Goal: Information Seeking & Learning: Learn about a topic

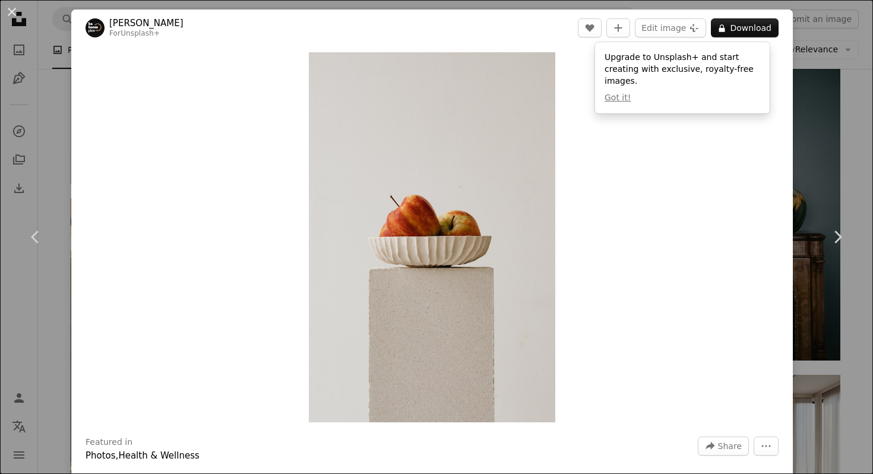
scroll to position [0, 178]
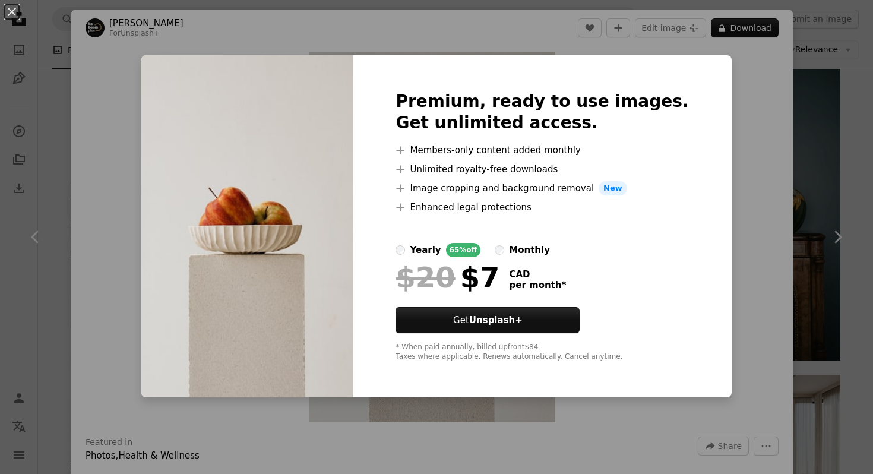
click at [527, 249] on label "monthly" at bounding box center [522, 250] width 55 height 14
click at [438, 246] on div "yearly" at bounding box center [425, 250] width 31 height 14
click at [713, 111] on div "An X shape Premium, ready to use images. Get unlimited access. A plus sign Memb…" at bounding box center [436, 237] width 873 height 474
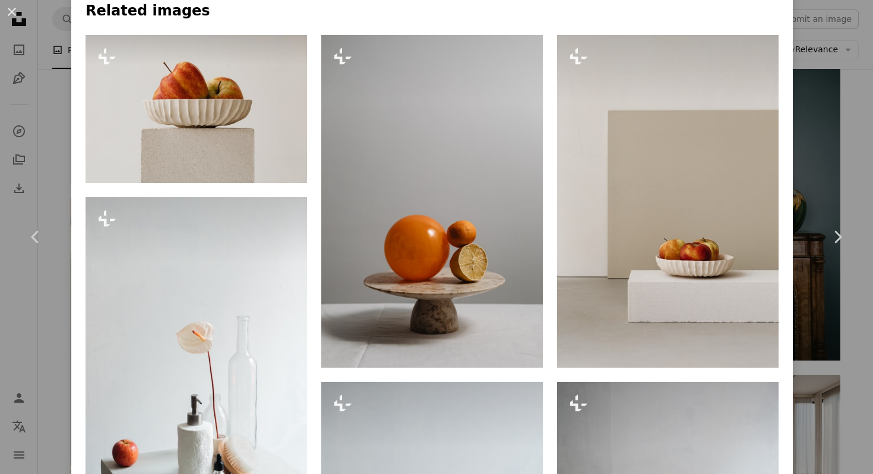
scroll to position [1024, 0]
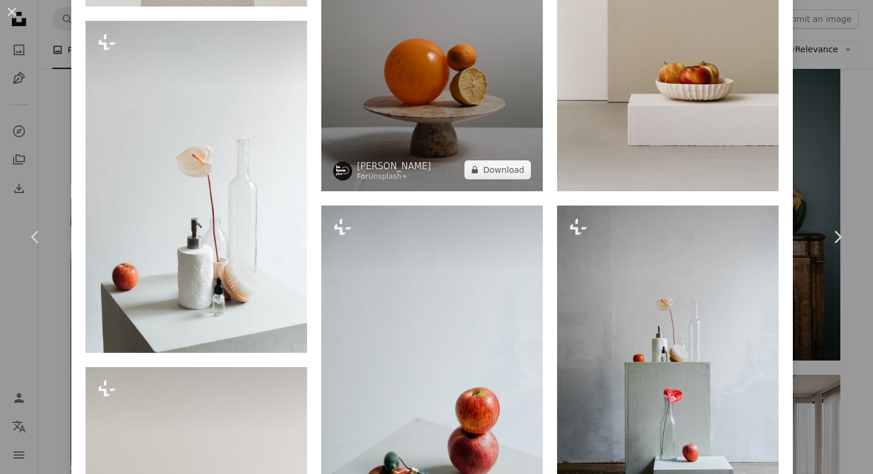
click at [428, 144] on img at bounding box center [432, 25] width 222 height 333
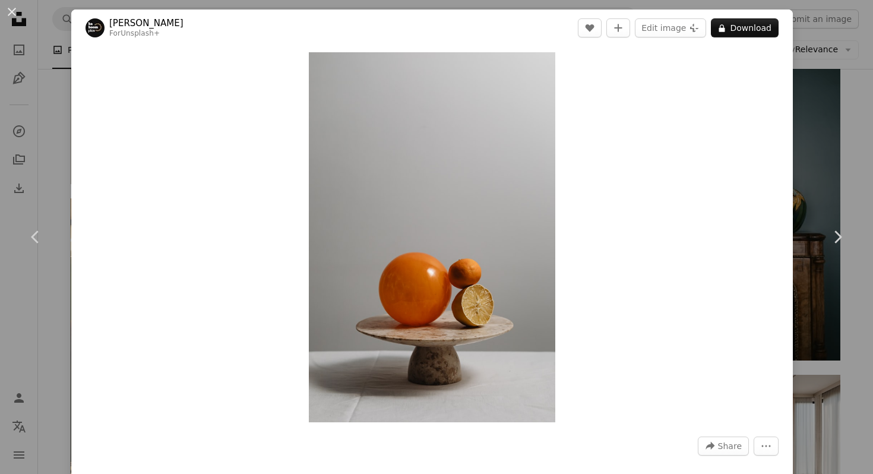
click at [837, 49] on div "An X shape Chevron left Chevron right [PERSON_NAME] For Unsplash+ A heart A plu…" at bounding box center [436, 237] width 873 height 474
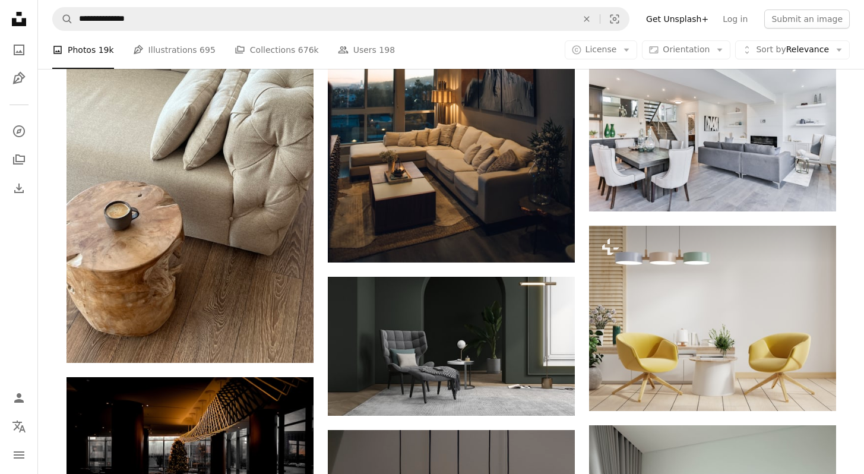
scroll to position [1776, 0]
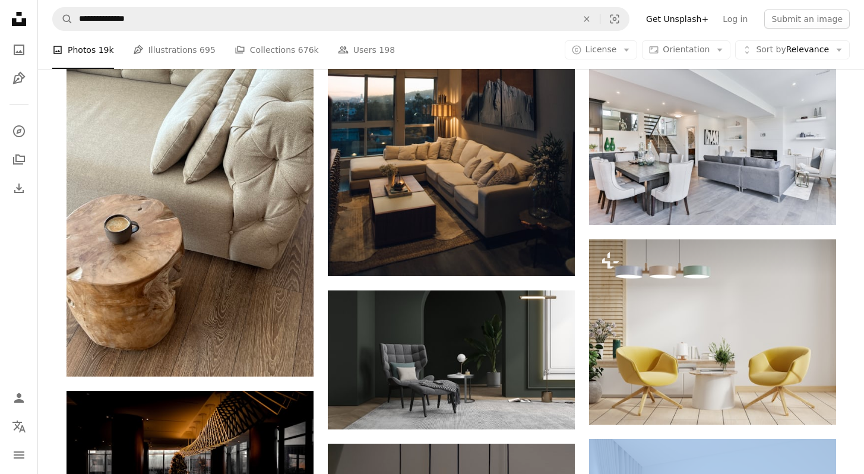
drag, startPoint x: 872, startPoint y: 318, endPoint x: 872, endPoint y: 83, distance: 235.8
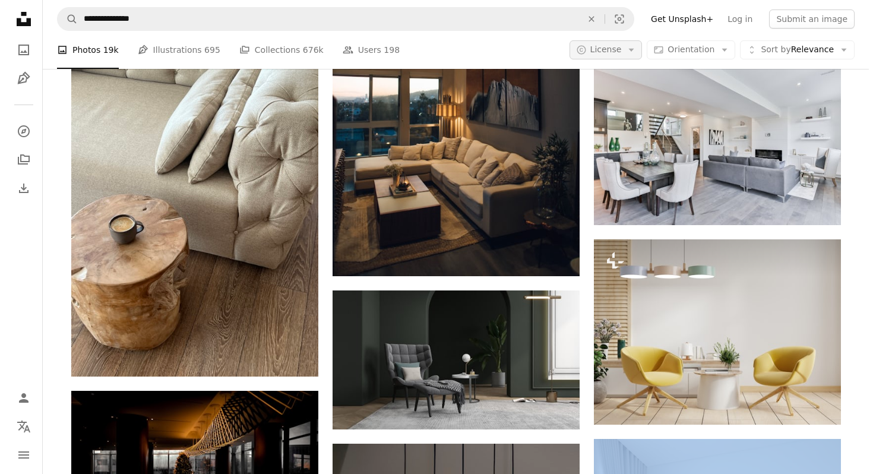
scroll to position [0, 0]
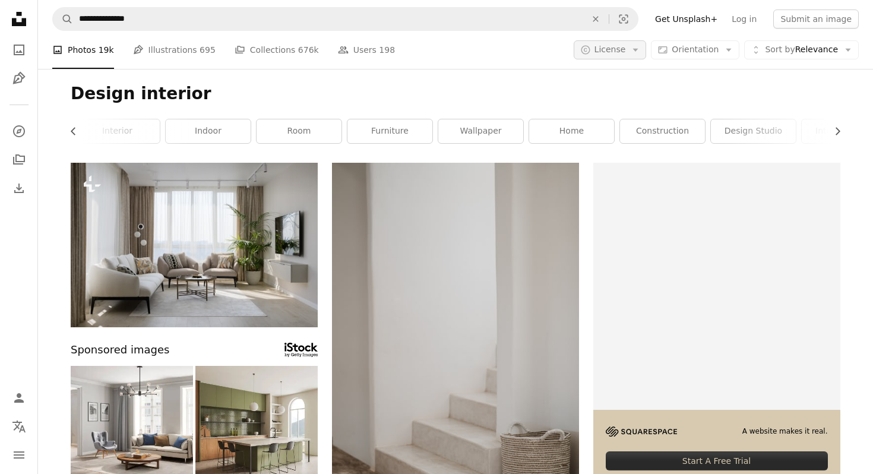
click at [621, 53] on span "License" at bounding box center [610, 50] width 31 height 10
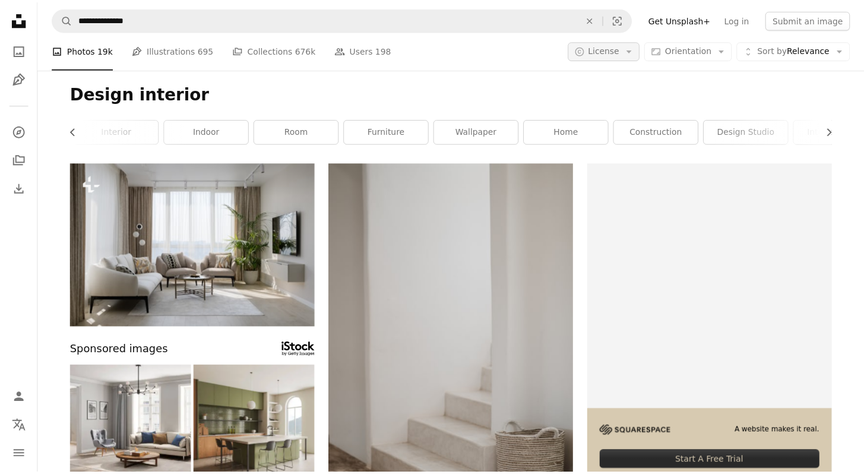
scroll to position [1776, 0]
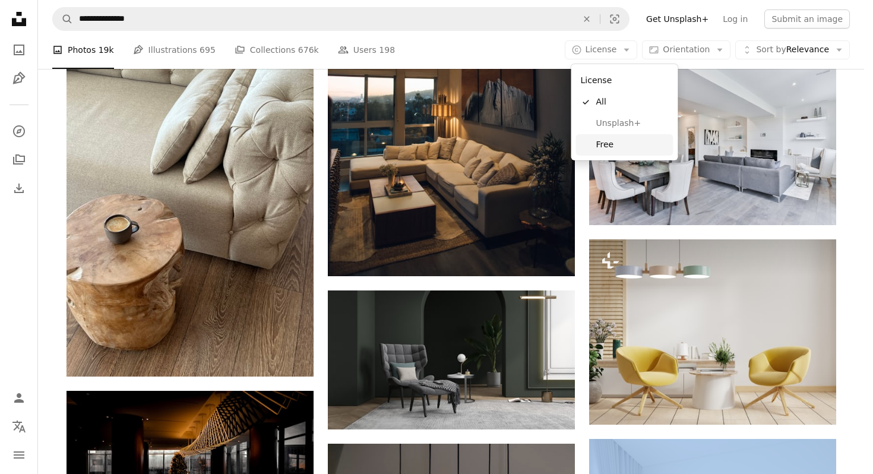
click at [609, 150] on span "Free" at bounding box center [632, 145] width 72 height 12
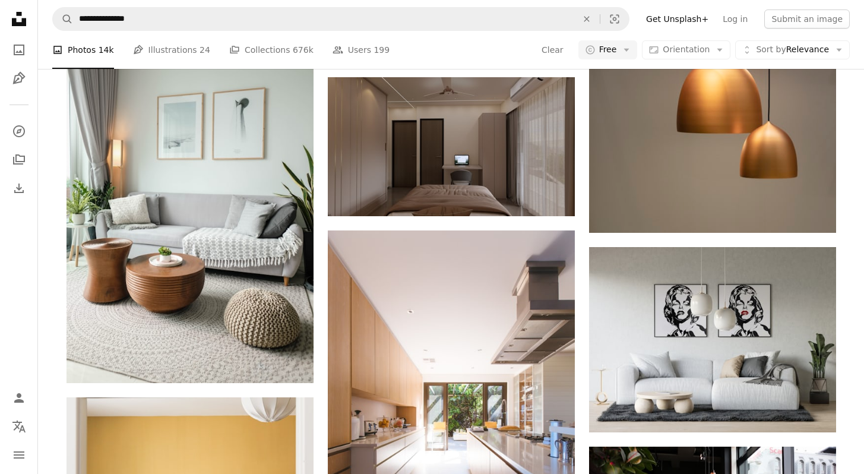
scroll to position [5842, 0]
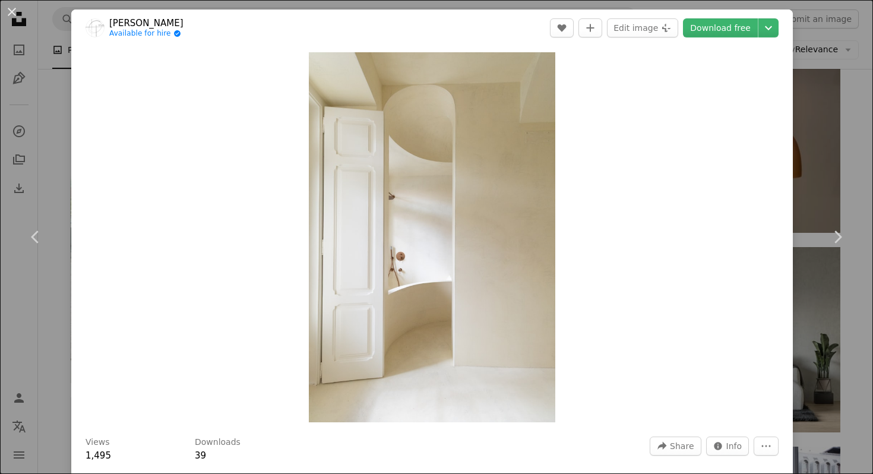
click at [827, 59] on div "An X shape Chevron left Chevron right [PERSON_NAME] Available for hire A checkm…" at bounding box center [436, 237] width 873 height 474
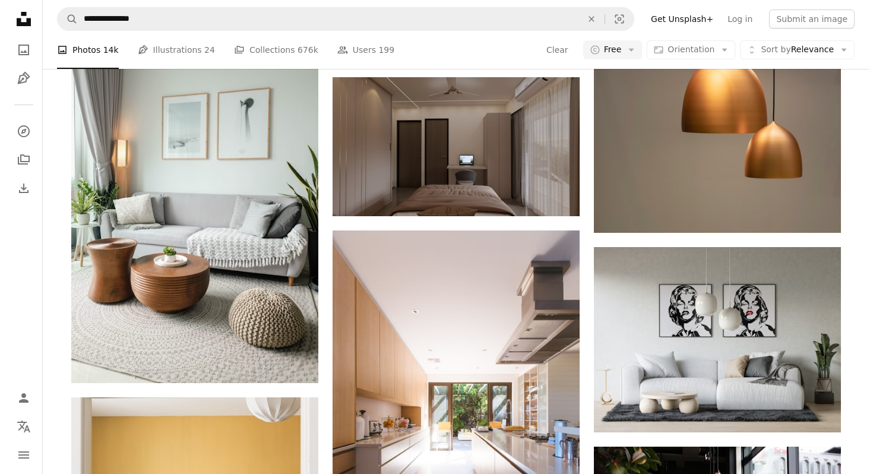
scroll to position [16633, 0]
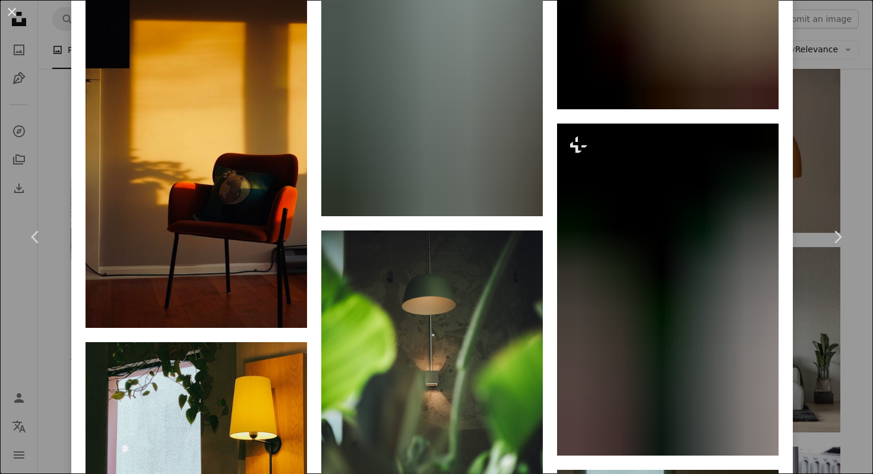
scroll to position [3786, 0]
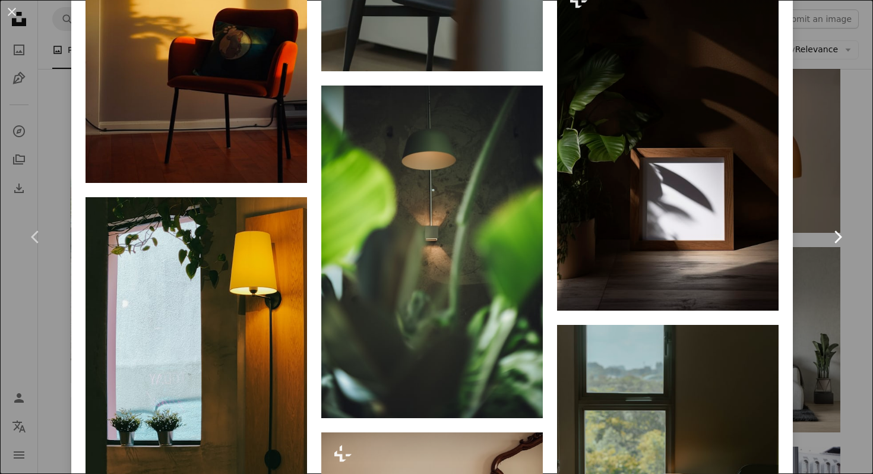
click at [815, 257] on link "Chevron right" at bounding box center [837, 237] width 71 height 114
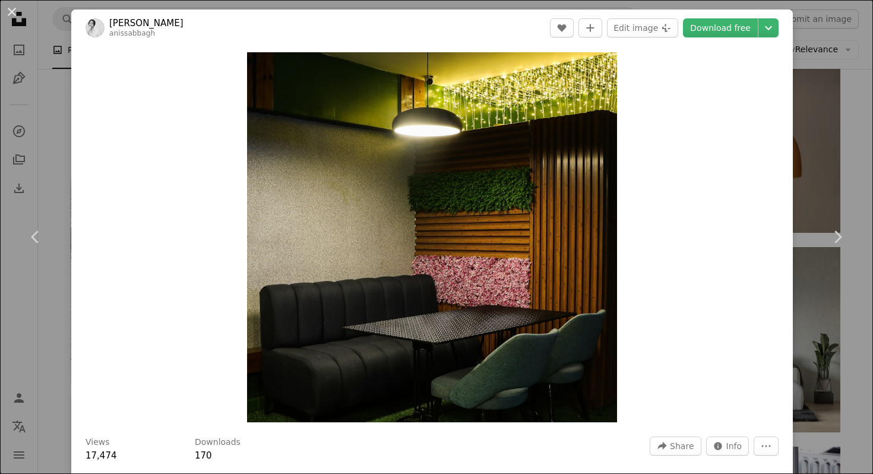
click at [821, 94] on div "An X shape Chevron left Chevron right [PERSON_NAME] anissabbagh A heart A plus …" at bounding box center [436, 237] width 873 height 474
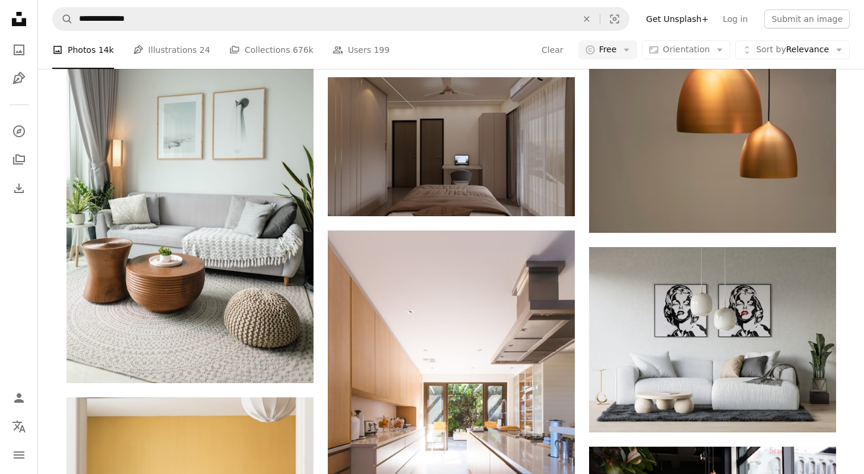
scroll to position [20279, 0]
drag, startPoint x: 872, startPoint y: 425, endPoint x: 872, endPoint y: 460, distance: 35.6
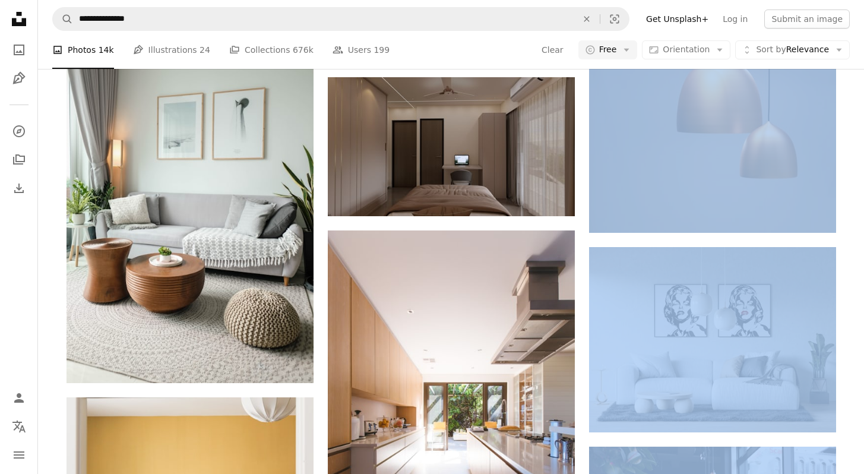
drag, startPoint x: 872, startPoint y: 445, endPoint x: 871, endPoint y: 473, distance: 28.6
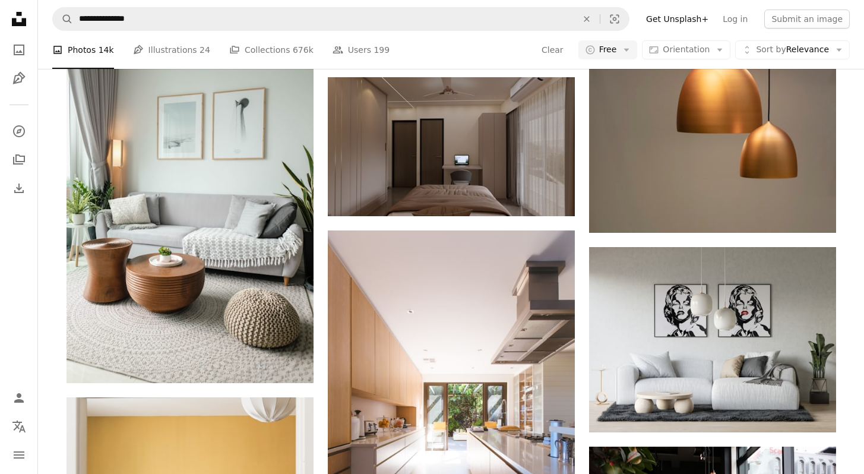
scroll to position [32193, 0]
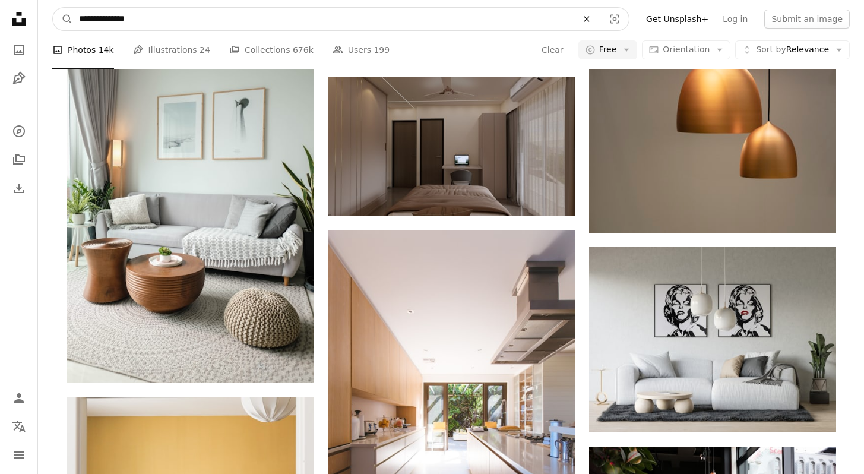
click at [589, 20] on icon "Find visuals sitewide" at bounding box center [586, 18] width 5 height 5
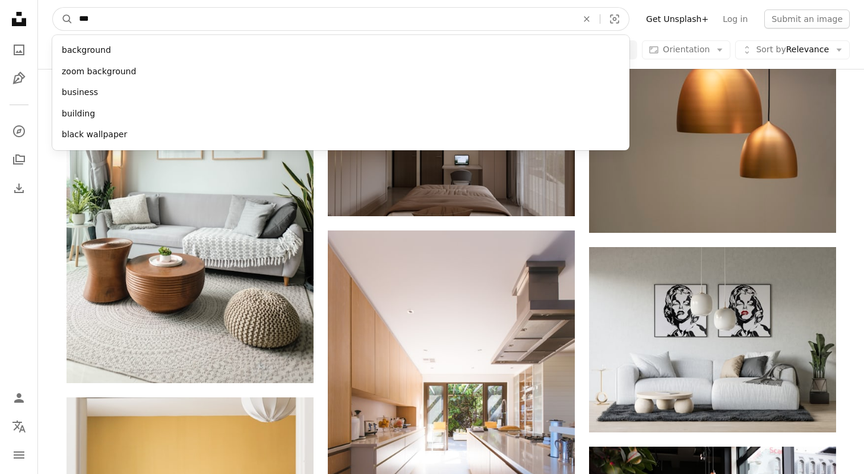
type input "****"
click button "A magnifying glass" at bounding box center [63, 19] width 20 height 23
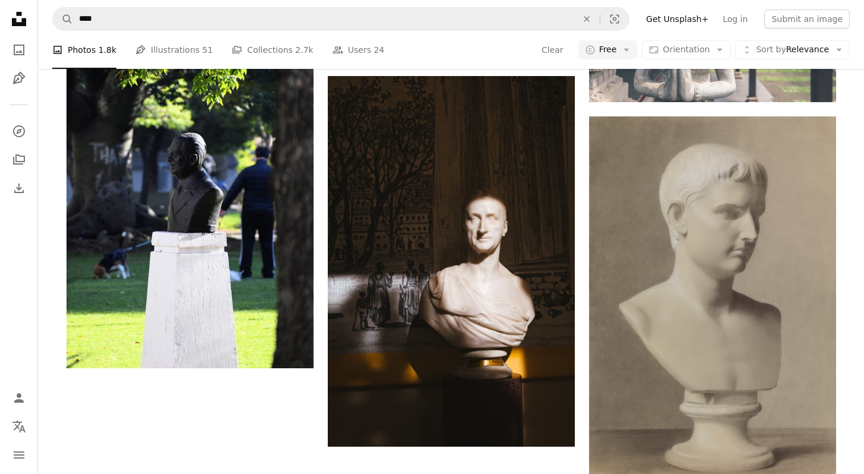
scroll to position [341, 0]
drag, startPoint x: 872, startPoint y: 53, endPoint x: 868, endPoint y: 131, distance: 78.5
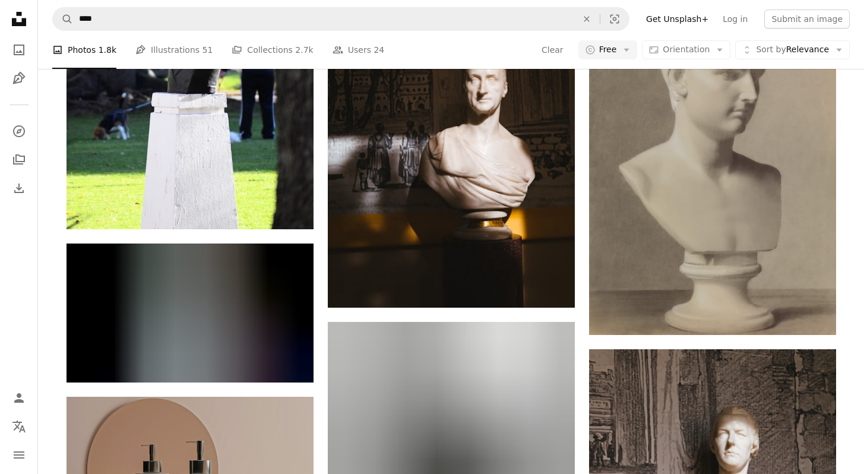
drag, startPoint x: 872, startPoint y: 132, endPoint x: 872, endPoint y: 256, distance: 124.1
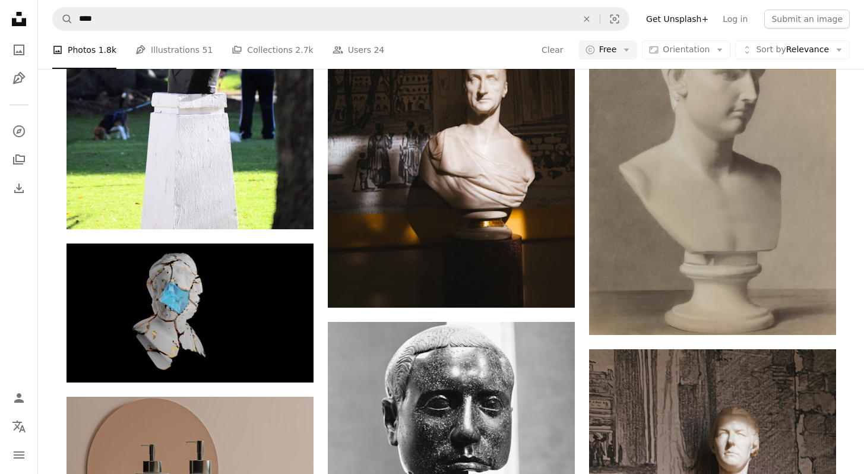
click at [864, 256] on html "Unsplash logo Unsplash Home A photo Pen Tool A compass A stack of folders Downl…" at bounding box center [432, 275] width 864 height 4102
click at [856, 240] on div "A heart A plus sign Fine Photographics Available for hire A checkmark inside of…" at bounding box center [451, 356] width 826 height 3939
drag, startPoint x: 872, startPoint y: 206, endPoint x: 872, endPoint y: 240, distance: 33.9
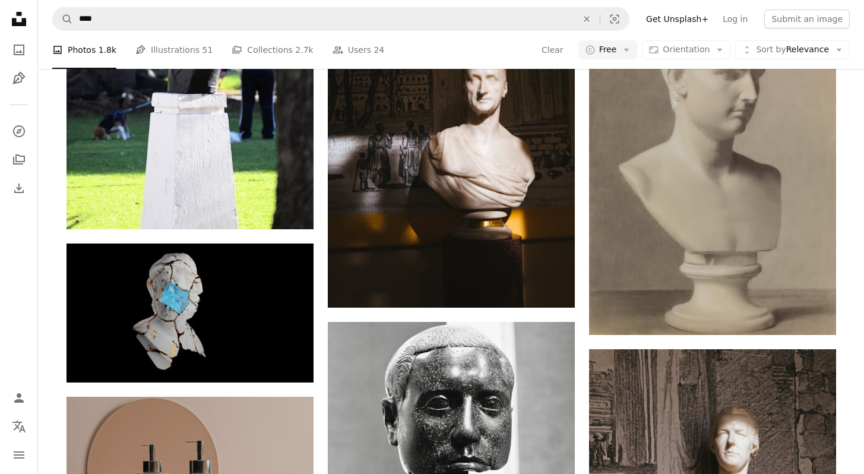
click at [864, 240] on html "Unsplash logo Unsplash Home A photo Pen Tool A compass A stack of folders Downl…" at bounding box center [432, 275] width 864 height 4102
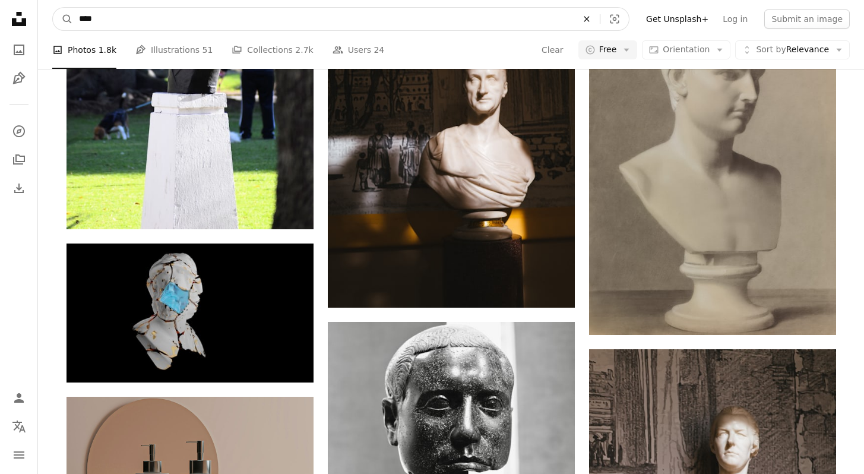
click at [592, 19] on icon "An X shape" at bounding box center [587, 19] width 26 height 10
type input "***"
click button "A magnifying glass" at bounding box center [63, 19] width 20 height 23
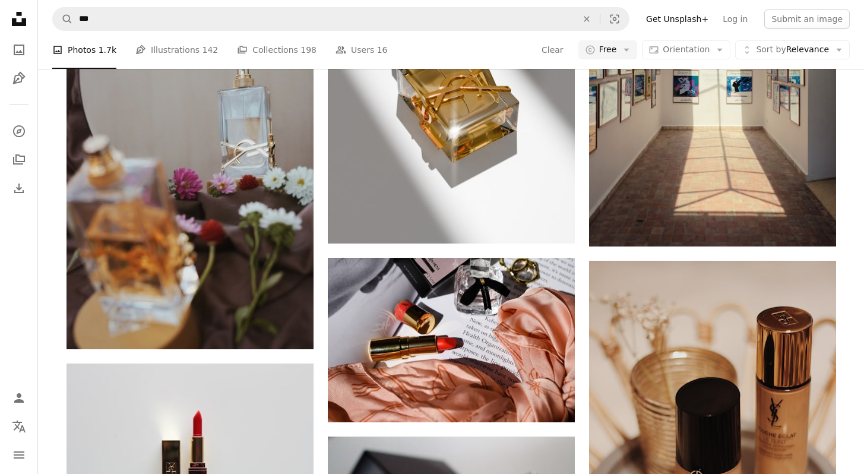
scroll to position [5272, 0]
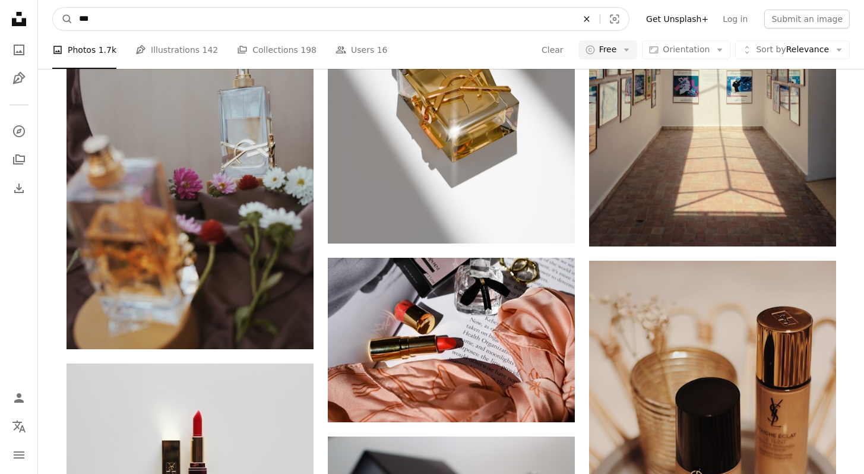
click at [592, 24] on button "An X shape" at bounding box center [587, 19] width 26 height 23
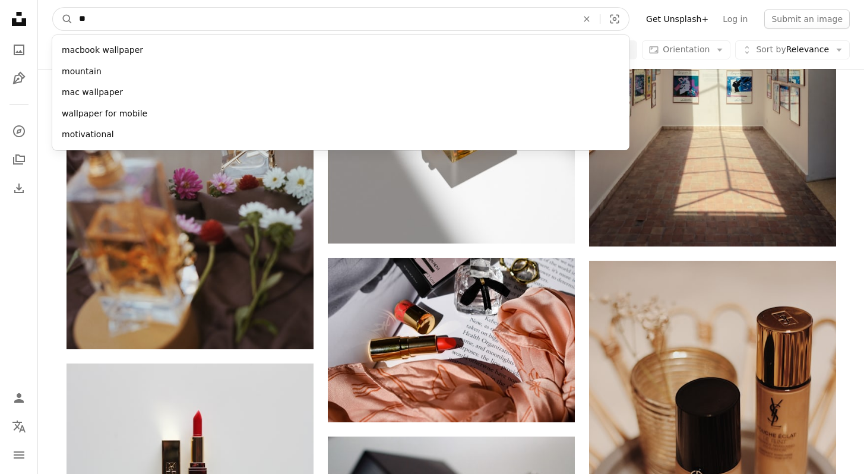
type input "*"
type input "*****"
click button "A magnifying glass" at bounding box center [63, 19] width 20 height 23
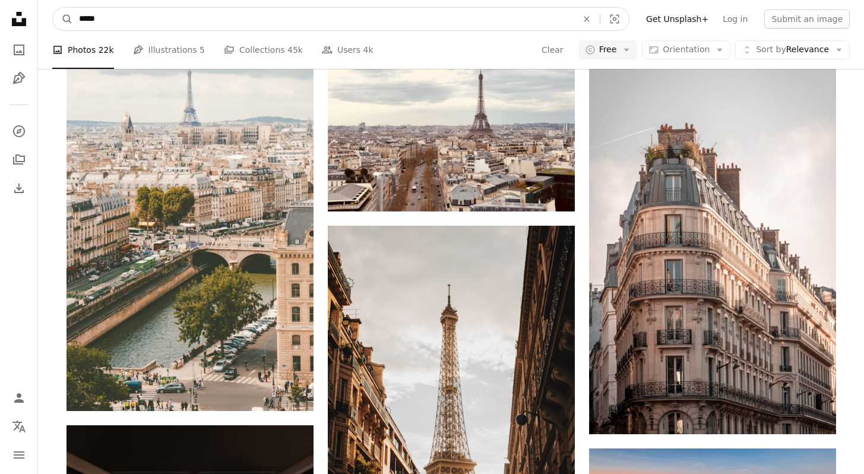
click at [504, 19] on input "*****" at bounding box center [323, 19] width 501 height 23
type input "**********"
click button "A magnifying glass" at bounding box center [63, 19] width 20 height 23
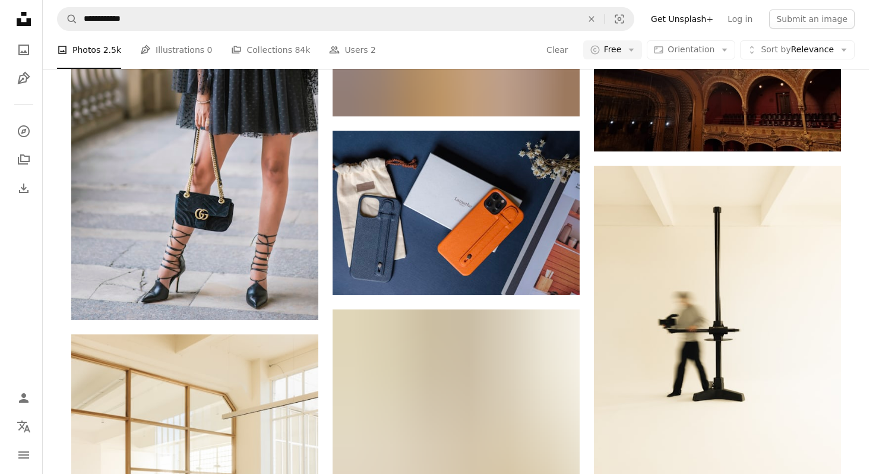
scroll to position [2520, 0]
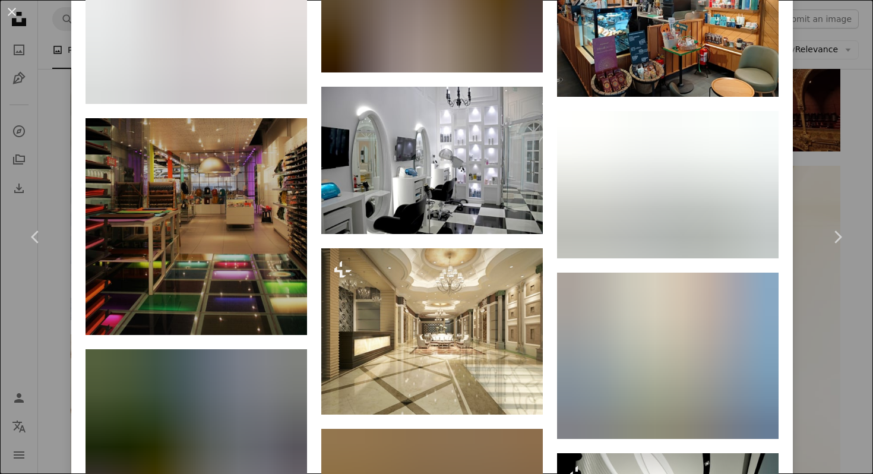
scroll to position [2173, 0]
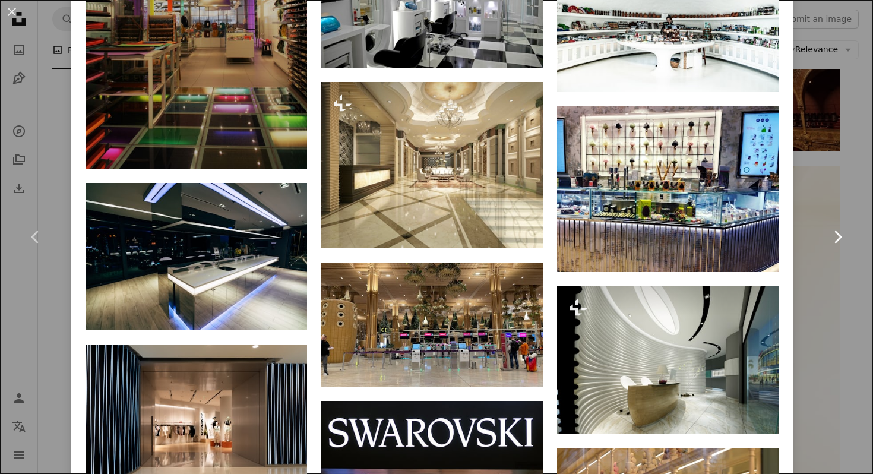
click at [839, 284] on link "Chevron right" at bounding box center [837, 237] width 71 height 114
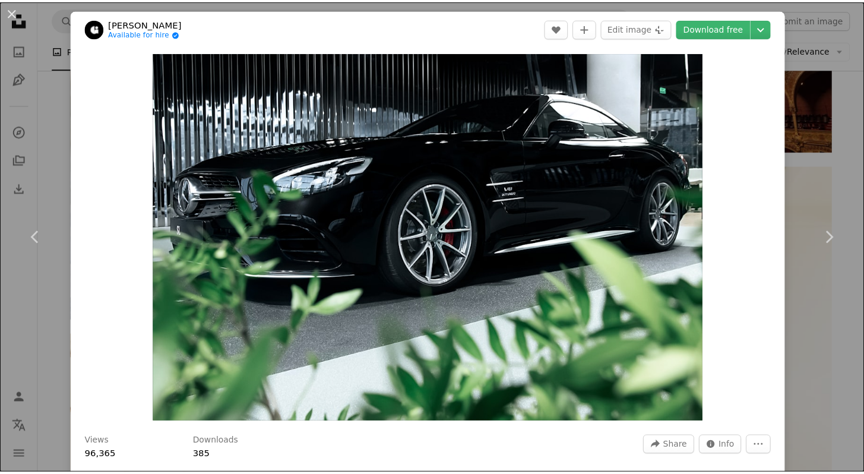
scroll to position [415, 0]
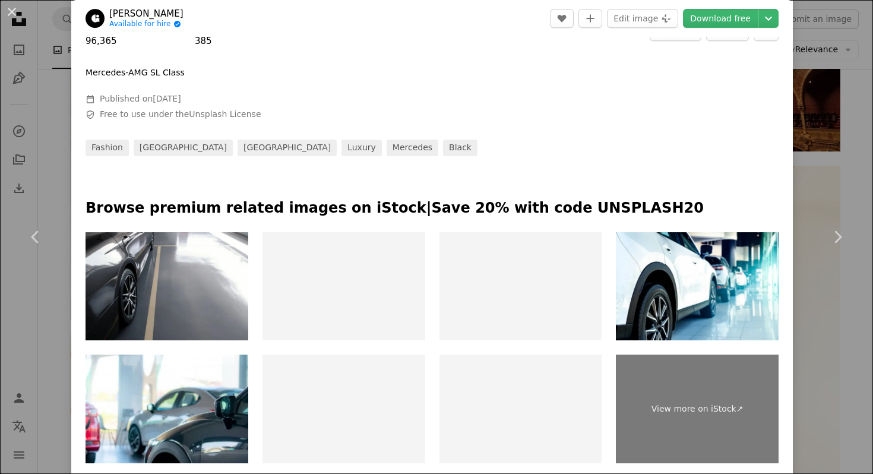
click at [820, 40] on div "An X shape Chevron left Chevron right [PERSON_NAME] Available for hire A checkm…" at bounding box center [436, 237] width 873 height 474
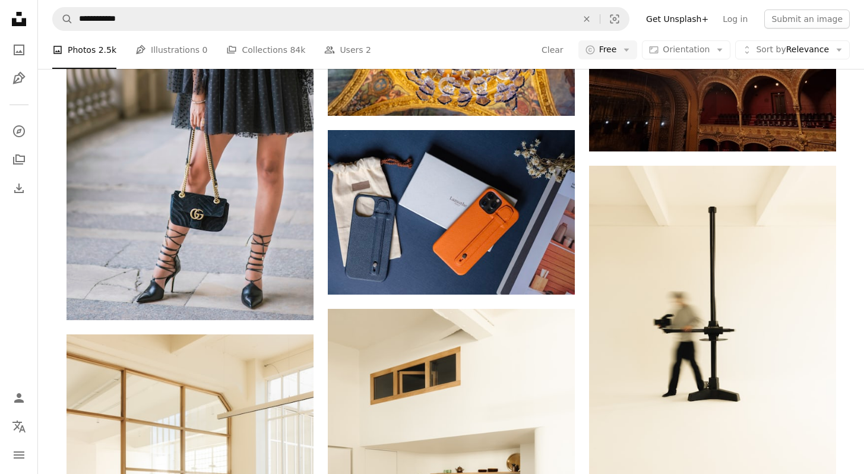
scroll to position [5084, 0]
drag, startPoint x: 872, startPoint y: 312, endPoint x: 862, endPoint y: 473, distance: 161.9
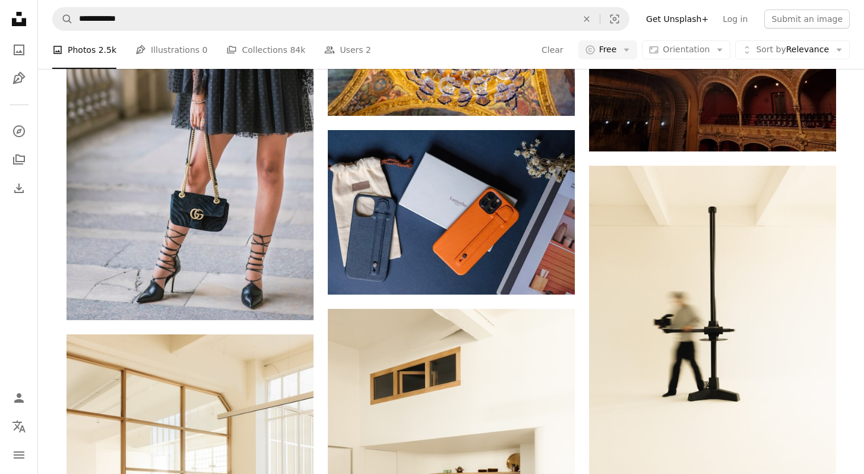
scroll to position [8867, 0]
drag, startPoint x: 872, startPoint y: 399, endPoint x: 872, endPoint y: 413, distance: 14.3
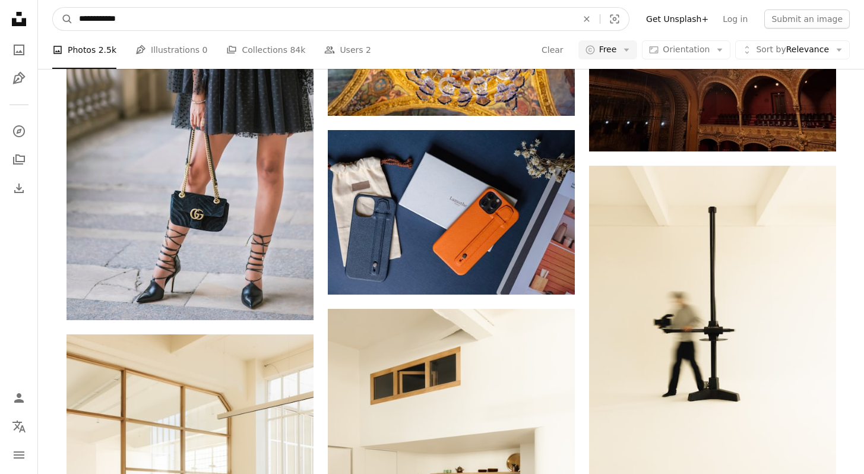
drag, startPoint x: 151, startPoint y: 18, endPoint x: 81, endPoint y: 21, distance: 69.6
click at [81, 21] on input "**********" at bounding box center [323, 19] width 501 height 23
type input "**********"
click button "A magnifying glass" at bounding box center [63, 19] width 20 height 23
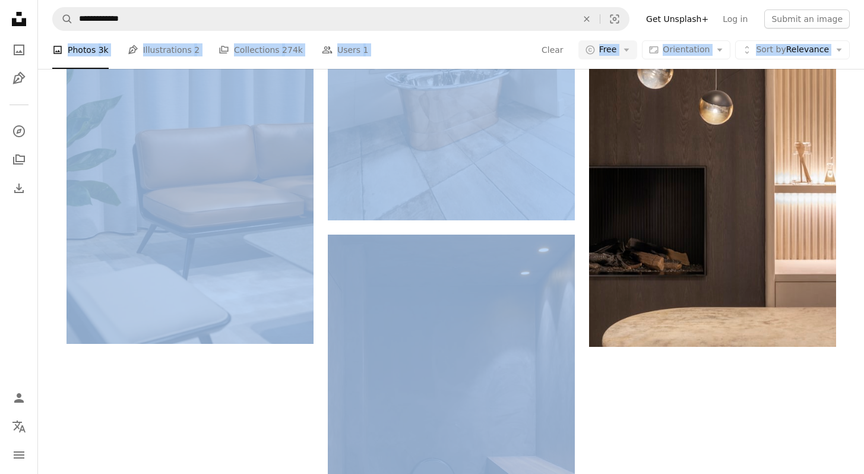
drag, startPoint x: 872, startPoint y: 19, endPoint x: 861, endPoint y: 124, distance: 105.8
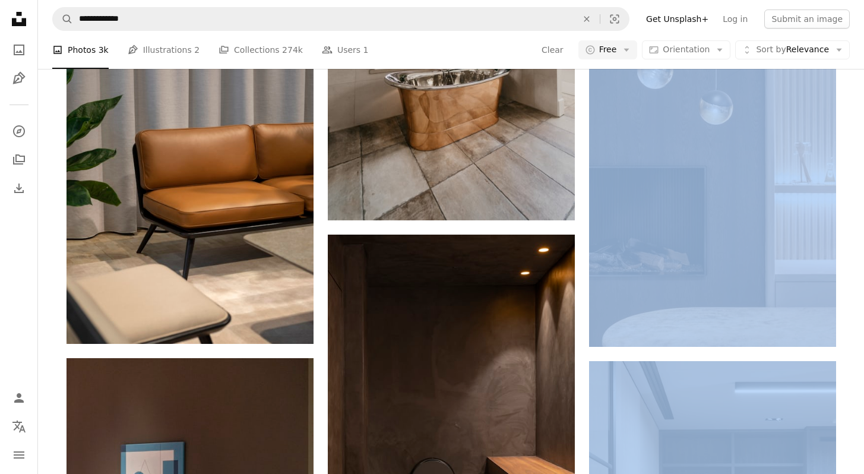
scroll to position [2361, 0]
drag, startPoint x: 872, startPoint y: 132, endPoint x: 855, endPoint y: 393, distance: 261.3
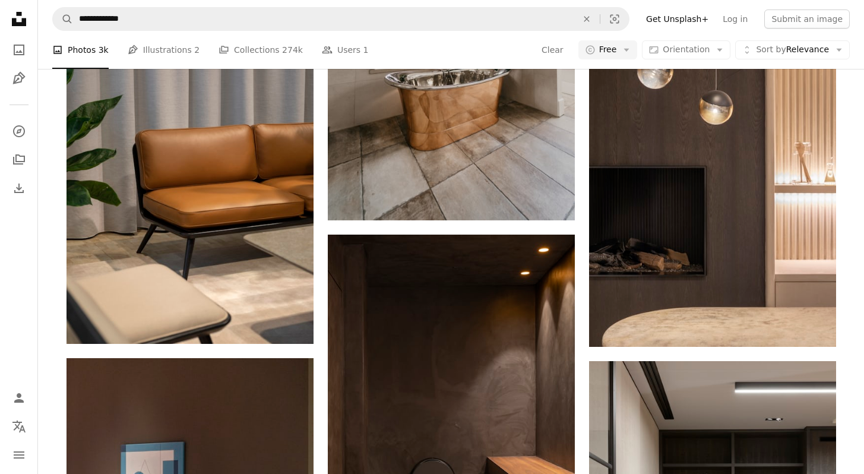
scroll to position [5328, 0]
drag, startPoint x: 872, startPoint y: 219, endPoint x: 872, endPoint y: 473, distance: 254.2
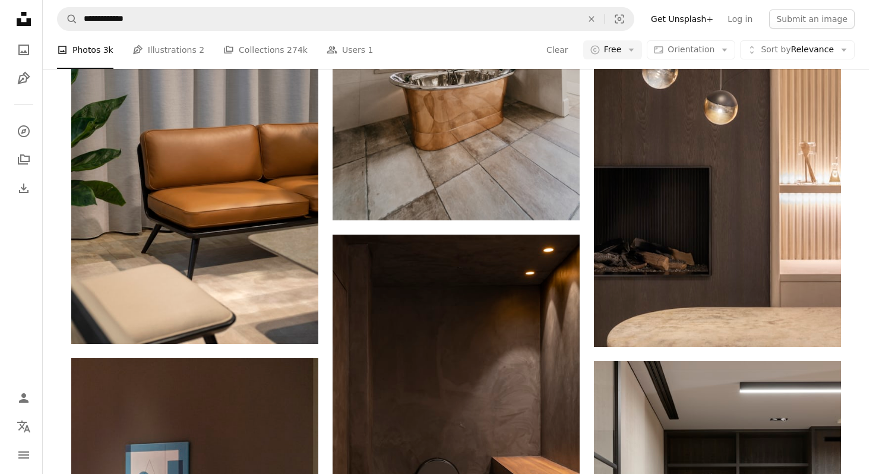
scroll to position [5583, 0]
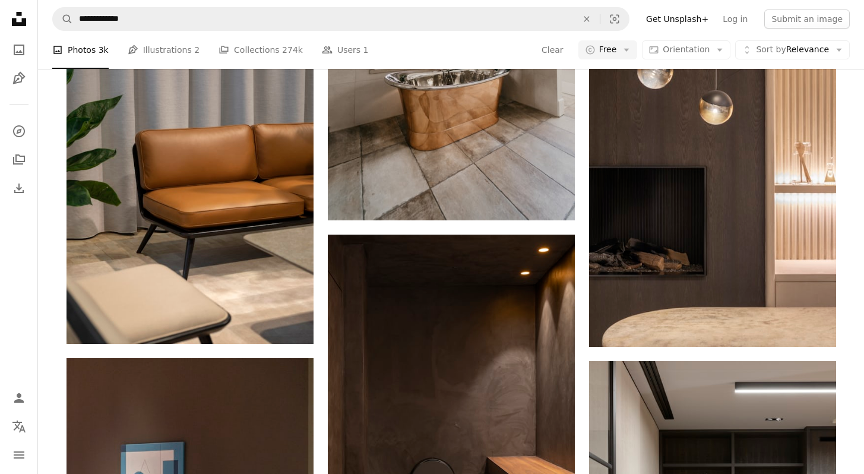
drag, startPoint x: 872, startPoint y: 356, endPoint x: 872, endPoint y: 376, distance: 19.6
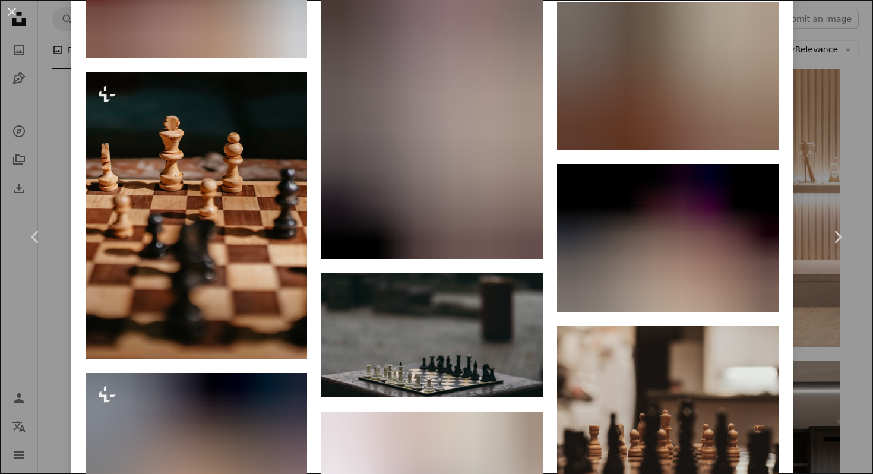
scroll to position [4273, 0]
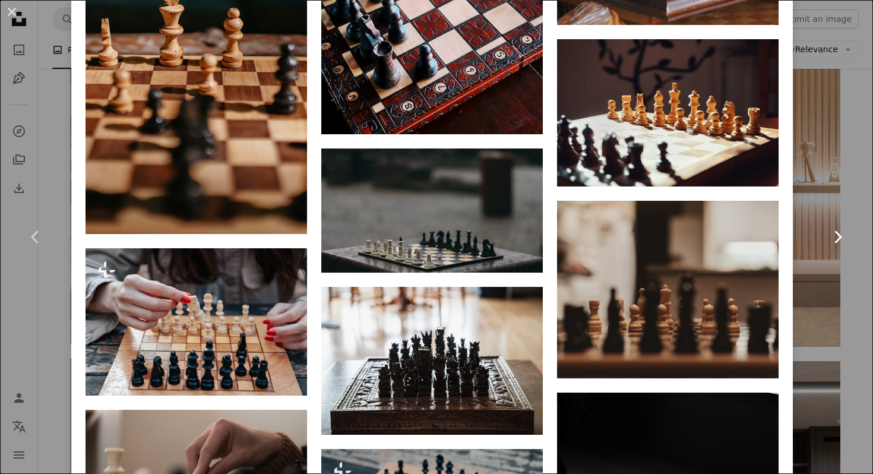
click at [827, 288] on link "Chevron right" at bounding box center [837, 237] width 71 height 114
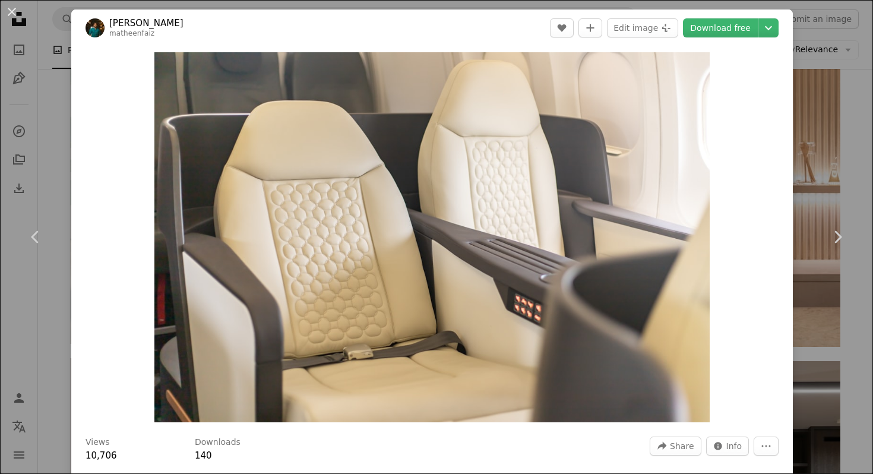
click at [851, 124] on div "An X shape Chevron left Chevron right [PERSON_NAME] matheenfaiz A heart A plus …" at bounding box center [436, 237] width 873 height 474
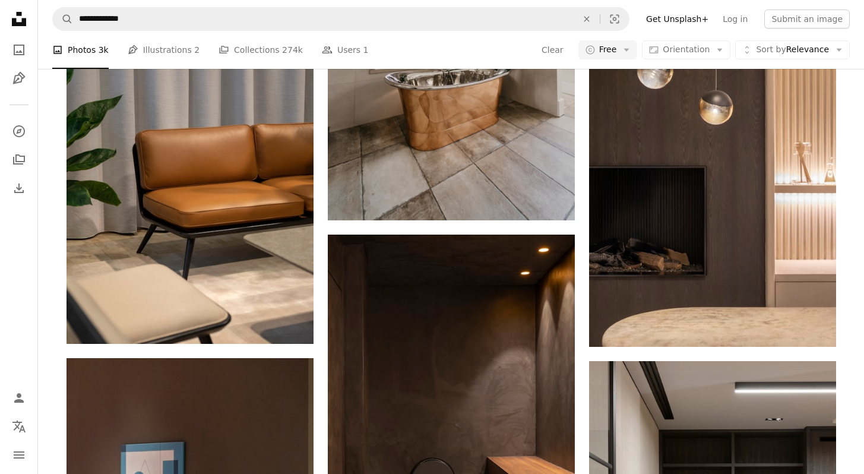
scroll to position [10654, 0]
drag, startPoint x: 872, startPoint y: 412, endPoint x: 869, endPoint y: 473, distance: 61.8
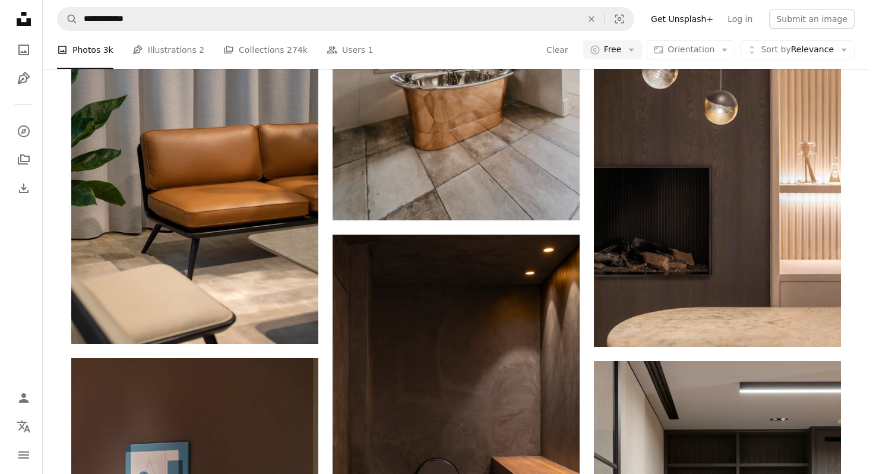
scroll to position [11795, 0]
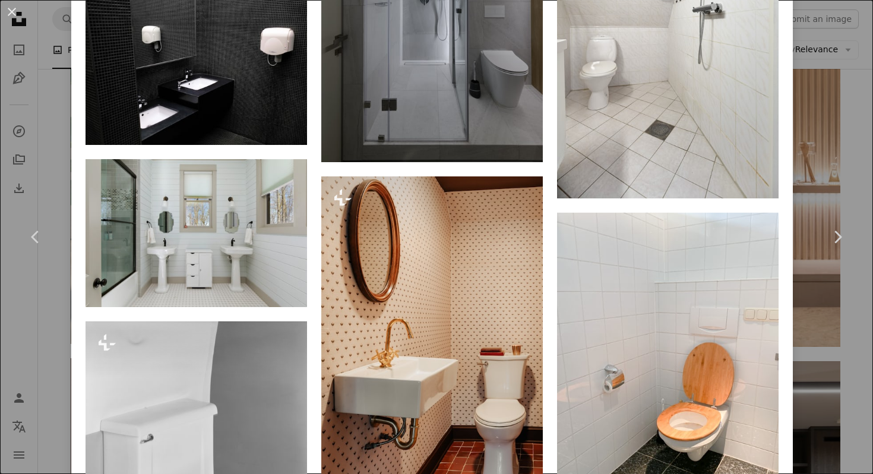
scroll to position [2497, 0]
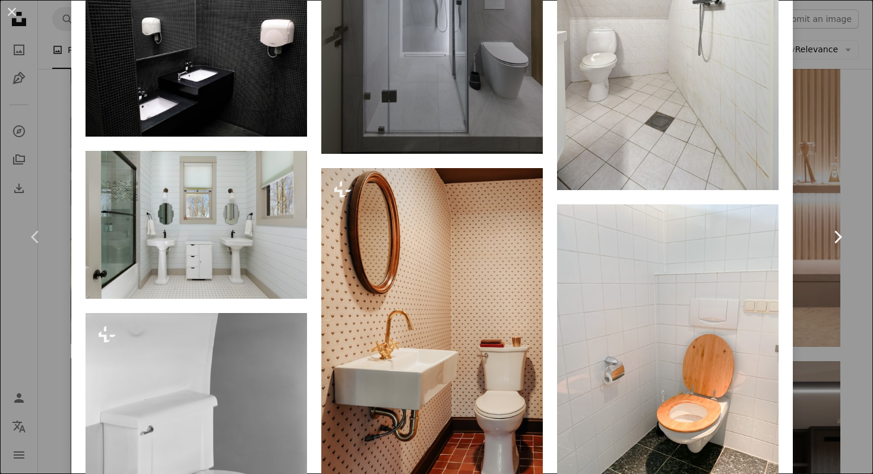
click at [836, 259] on link "Chevron right" at bounding box center [837, 237] width 71 height 114
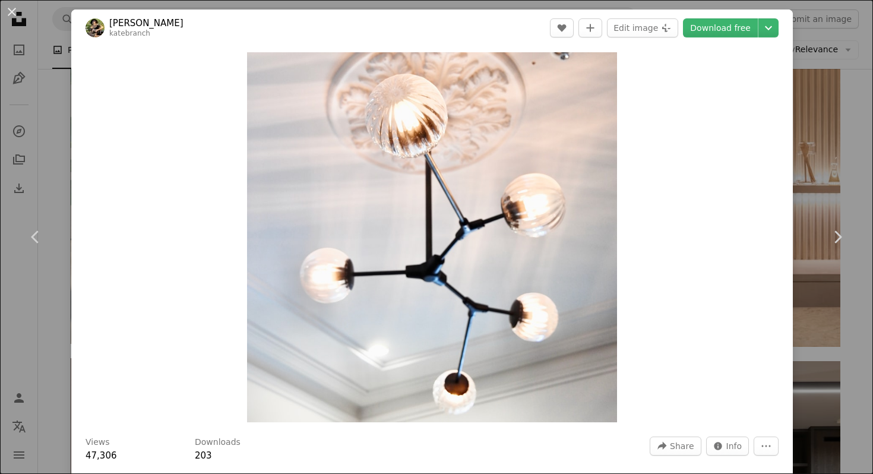
click at [831, 123] on div "An X shape Chevron left Chevron right [PERSON_NAME] katebranch A heart A plus s…" at bounding box center [436, 237] width 873 height 474
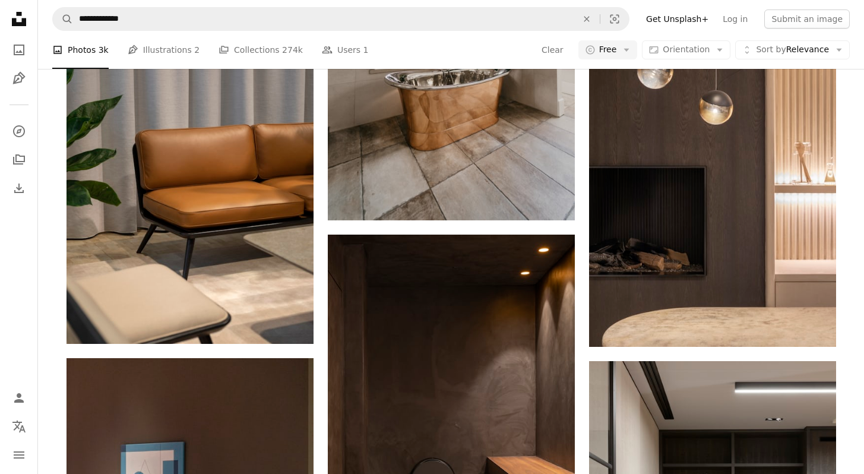
scroll to position [23414, 0]
drag, startPoint x: 872, startPoint y: 409, endPoint x: 872, endPoint y: 427, distance: 18.4
